Goal: Task Accomplishment & Management: Use online tool/utility

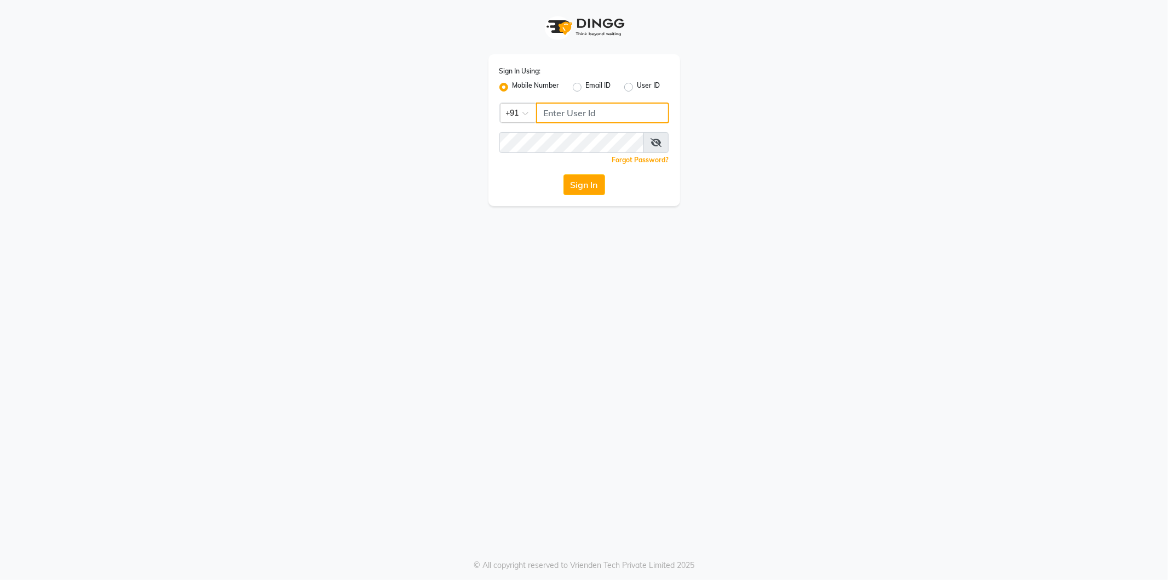
click at [591, 111] on input "Username" at bounding box center [602, 112] width 133 height 21
click at [564, 174] on button "Sign In" at bounding box center [585, 184] width 42 height 21
type input "8824152513"
click at [564, 174] on button "Sign In" at bounding box center [585, 184] width 42 height 21
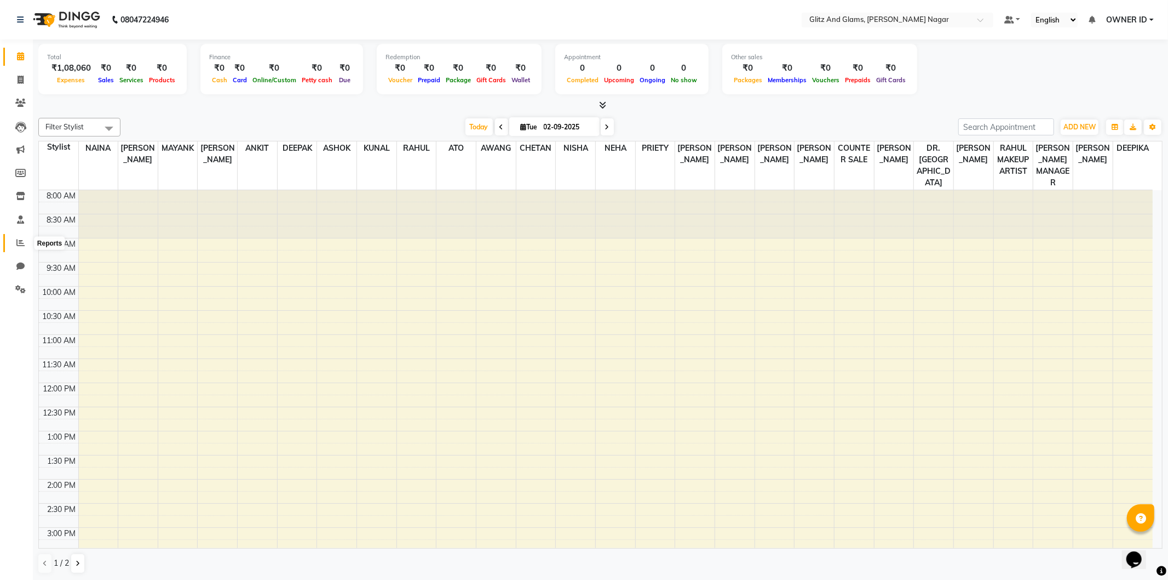
click at [16, 247] on icon at bounding box center [20, 242] width 8 height 8
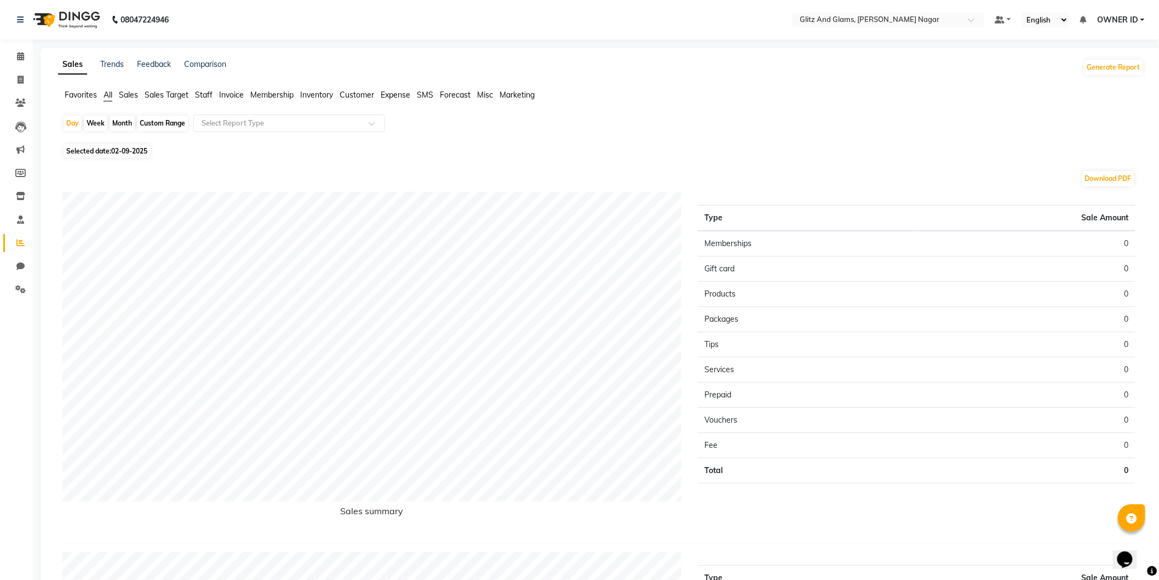
drag, startPoint x: 129, startPoint y: 103, endPoint x: 129, endPoint y: 94, distance: 8.8
click at [128, 102] on div "Favorites All Sales Sales Target Staff Invoice Membership Inventory Customer Ex…" at bounding box center [601, 99] width 1103 height 21
click at [129, 94] on span "Sales" at bounding box center [128, 95] width 19 height 10
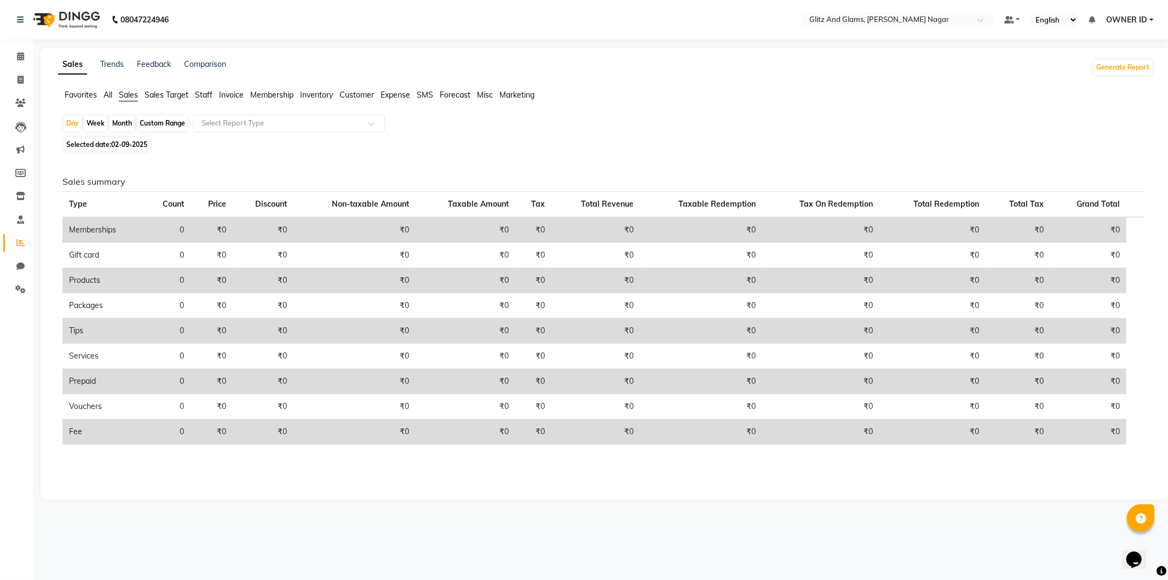
click at [143, 126] on div "Custom Range" at bounding box center [162, 123] width 51 height 15
select select "9"
select select "2025"
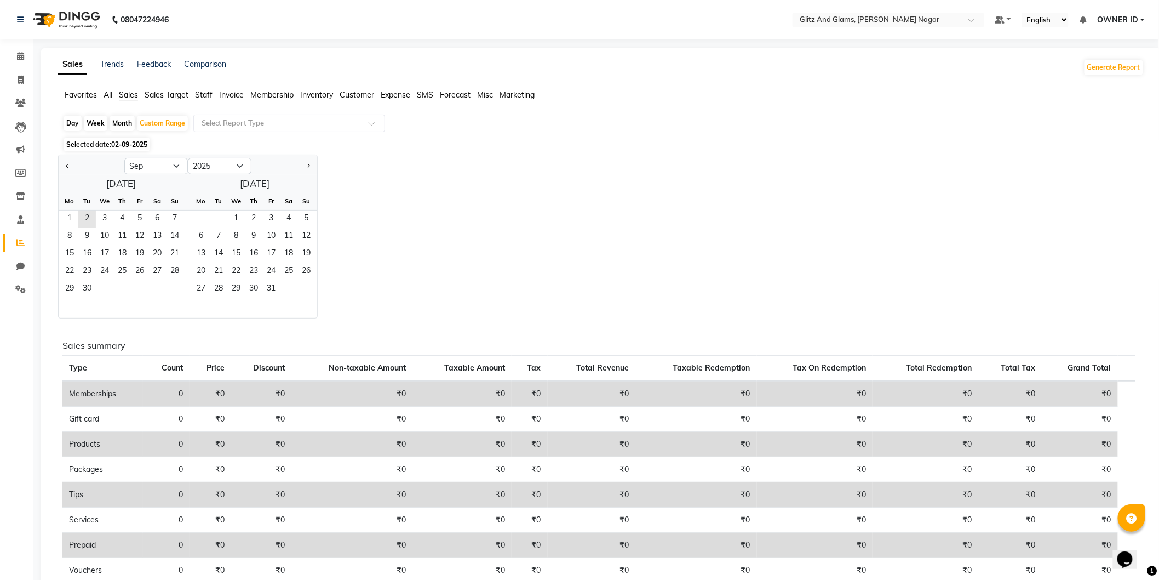
click at [105, 144] on span "Selected date: [DATE]" at bounding box center [107, 145] width 87 height 14
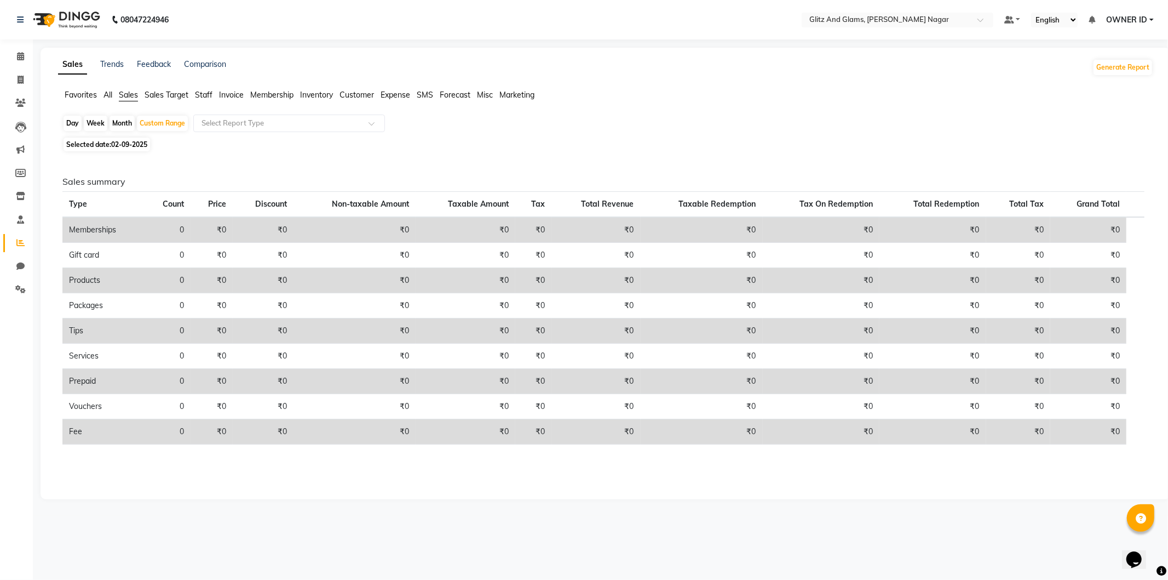
click at [92, 147] on span "Selected date: [DATE]" at bounding box center [107, 145] width 87 height 14
select select "9"
select select "2025"
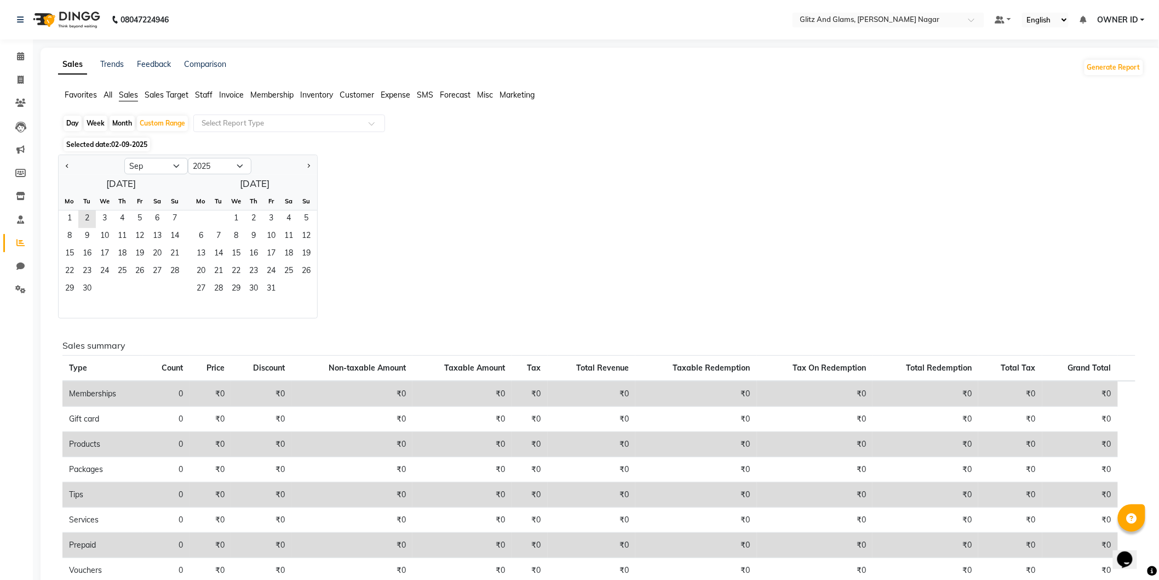
click at [62, 168] on div at bounding box center [92, 166] width 66 height 18
click at [66, 165] on span "Previous month" at bounding box center [68, 166] width 4 height 4
select select "8"
click at [135, 217] on span "1" at bounding box center [140, 219] width 18 height 18
click at [176, 290] on span "31" at bounding box center [175, 289] width 18 height 18
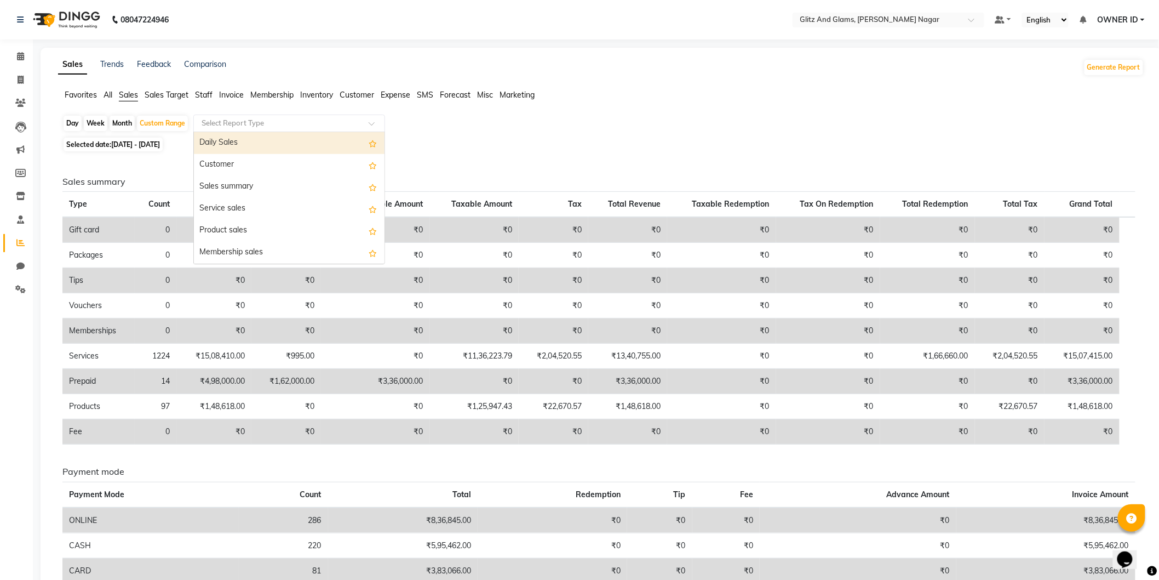
click at [208, 122] on input "text" at bounding box center [278, 123] width 158 height 11
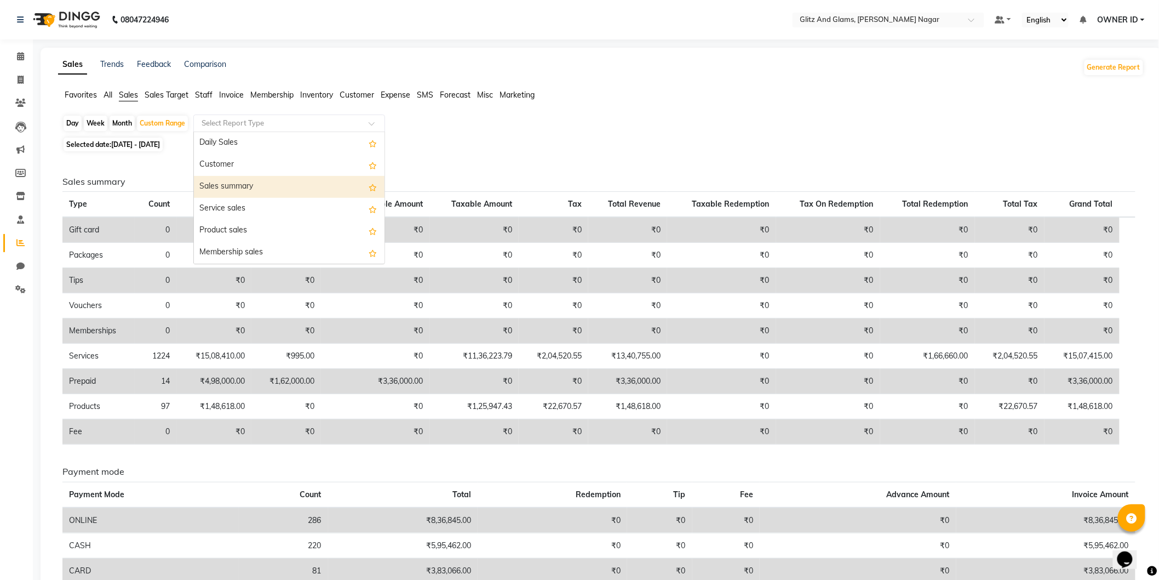
click at [234, 193] on div "Sales summary" at bounding box center [289, 187] width 191 height 22
select select "full_report"
select select "csv"
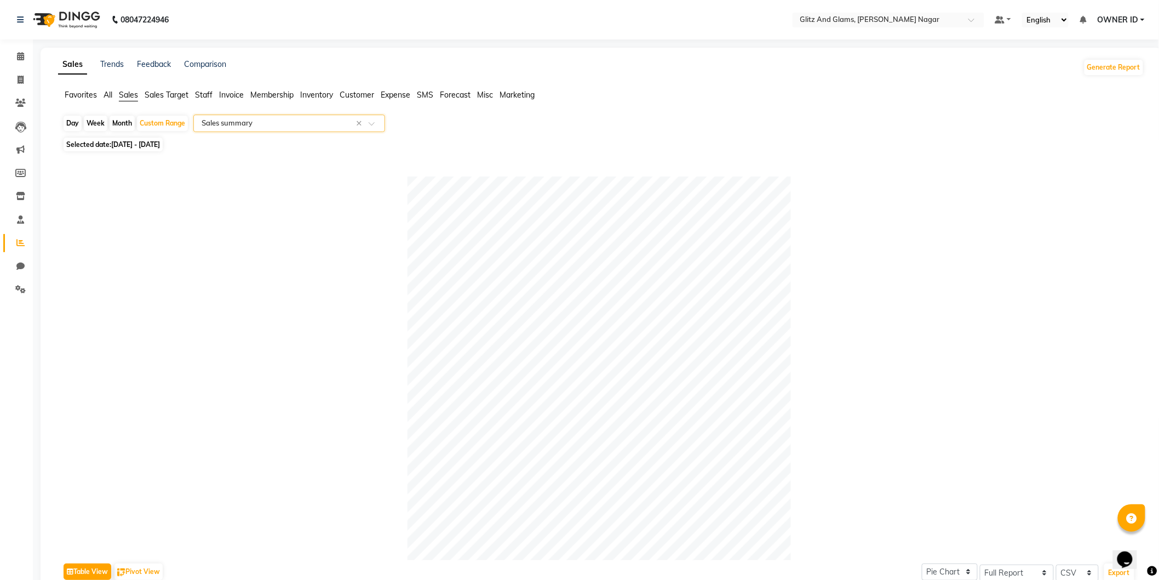
click at [217, 123] on input "text" at bounding box center [278, 123] width 158 height 11
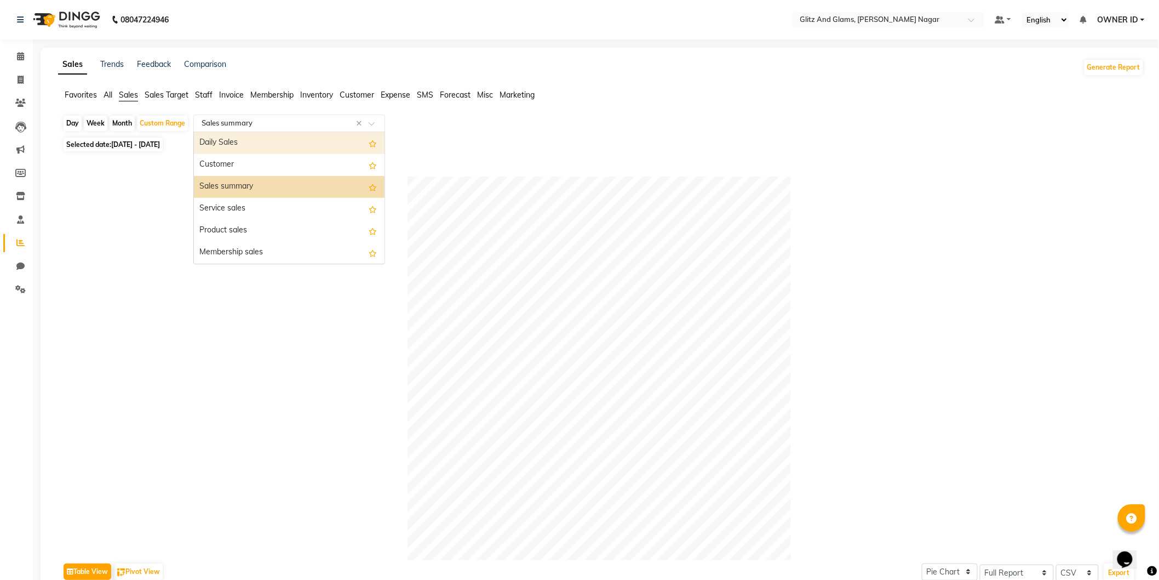
click at [196, 93] on span "Staff" at bounding box center [204, 95] width 18 height 10
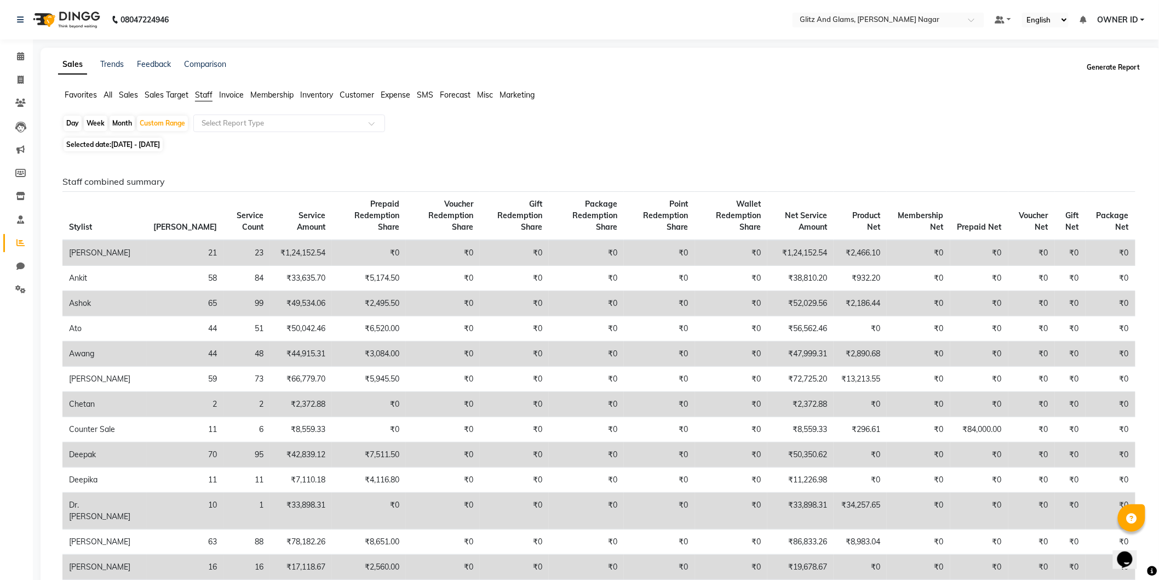
click at [1118, 69] on button "Generate Report" at bounding box center [1114, 67] width 59 height 15
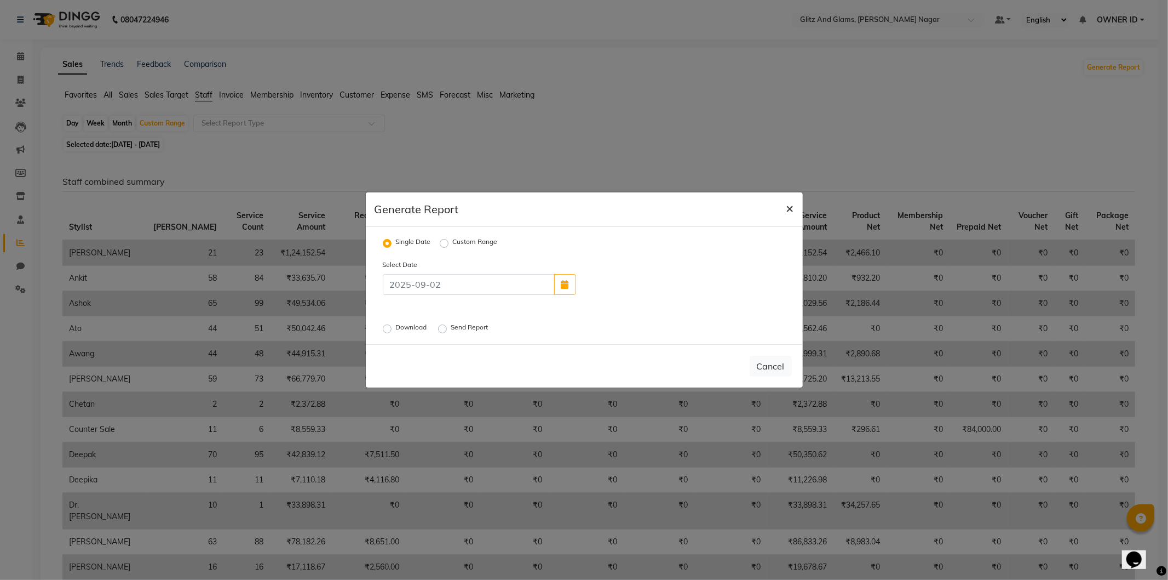
click at [791, 218] on button "×" at bounding box center [790, 207] width 25 height 31
